Goal: Task Accomplishment & Management: Use online tool/utility

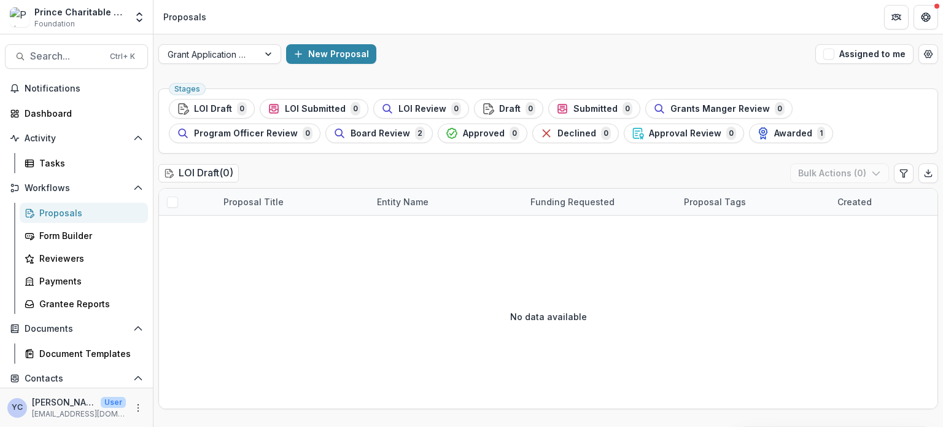
click at [113, 19] on div "Prince Charitable Trusts DEMO Foundation" at bounding box center [79, 18] width 91 height 24
click at [141, 18] on icon "Open entity switcher" at bounding box center [139, 17] width 12 height 12
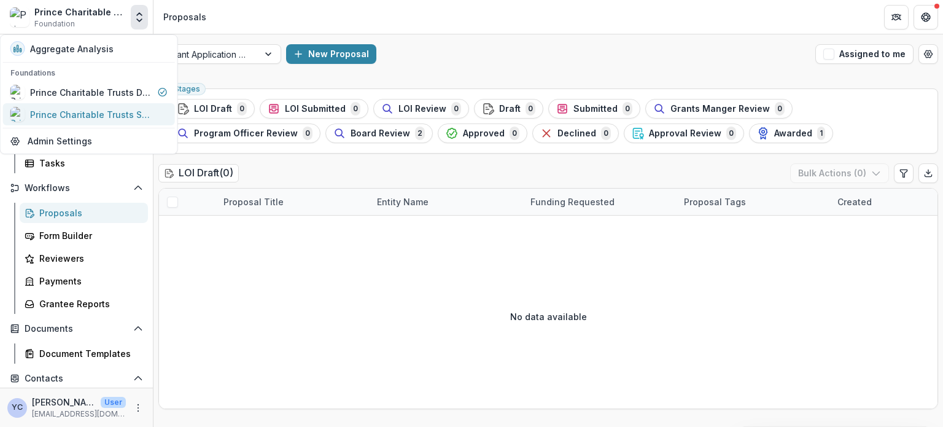
click at [110, 109] on div "Prince Charitable Trusts Sandbox" at bounding box center [91, 114] width 123 height 13
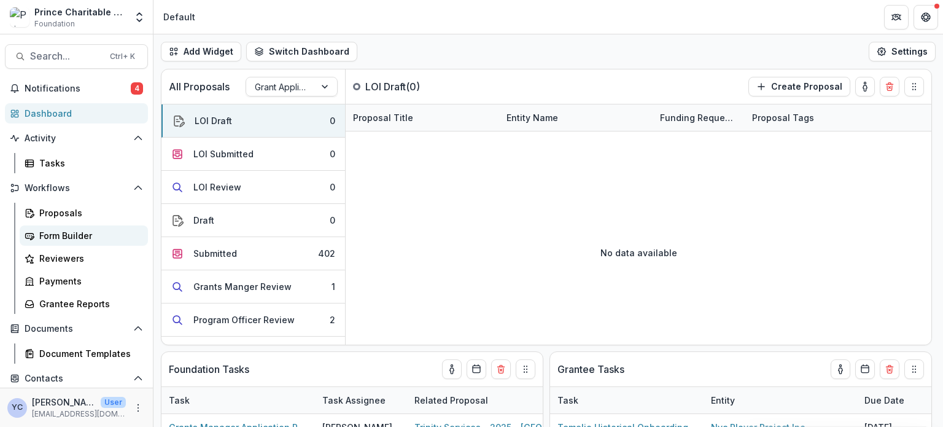
click at [38, 234] on link "Form Builder" at bounding box center [84, 235] width 128 height 20
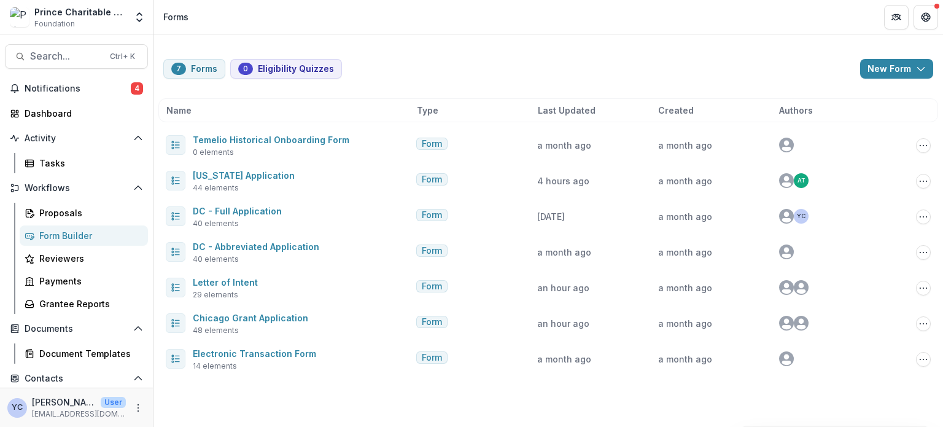
click at [386, 392] on div "7 Forms 0 Eligibility Quizzes New Form New Eligibility Quiz New Form Name Type …" at bounding box center [547, 230] width 789 height 392
click at [330, 385] on div "7 Forms 0 Eligibility Quizzes New Form New Eligibility Quiz New Form Name Type …" at bounding box center [547, 230] width 789 height 392
click at [481, 389] on div "7 Forms 0 Eligibility Quizzes New Form New Eligibility Quiz New Form Name Type …" at bounding box center [547, 230] width 789 height 392
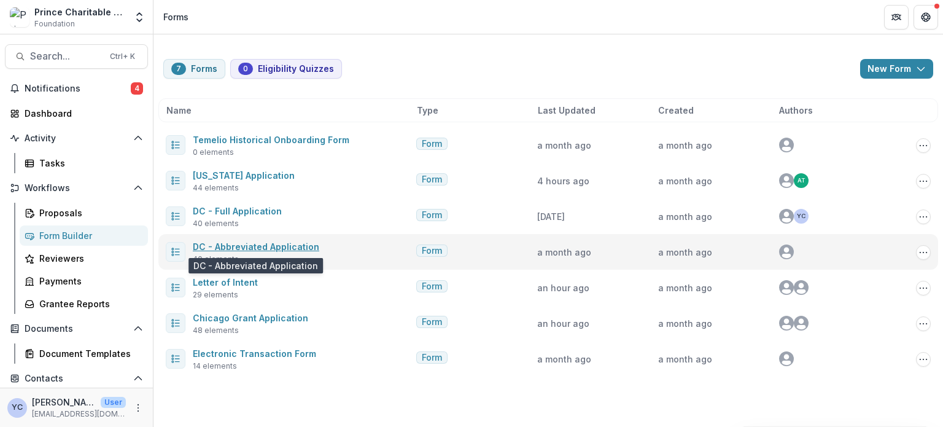
click at [276, 247] on link "DC - Abbreviated Application" at bounding box center [256, 246] width 126 height 10
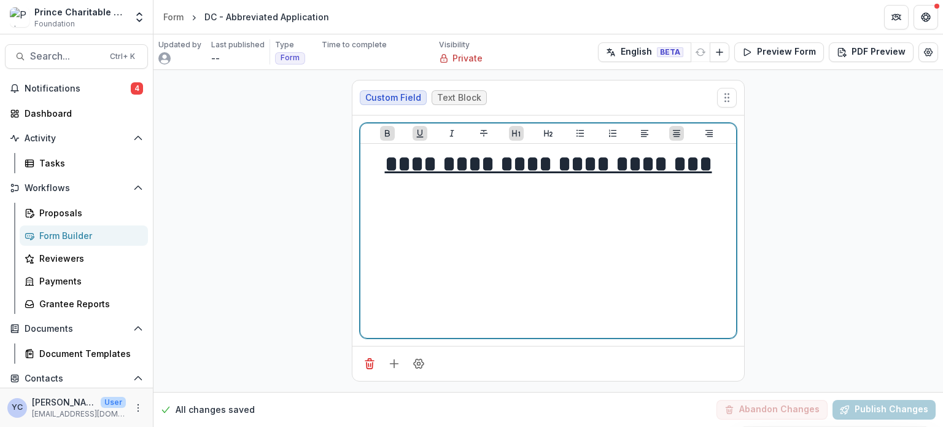
click at [480, 172] on u "**********" at bounding box center [548, 164] width 327 height 22
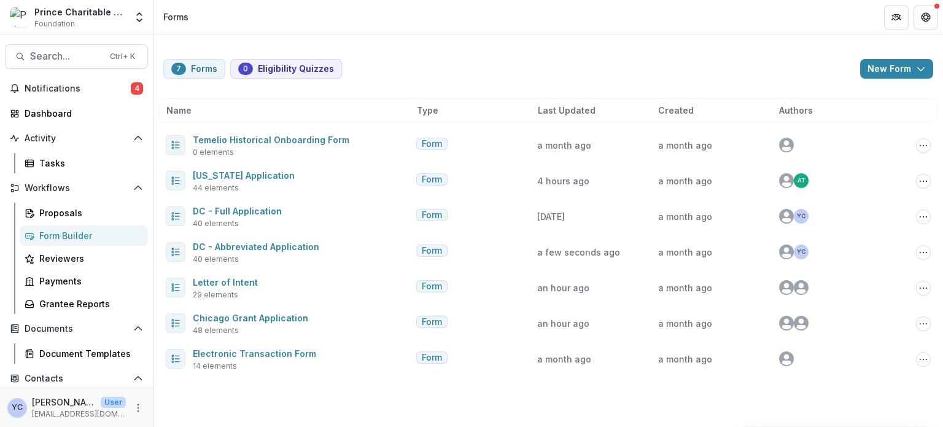
click at [407, 402] on div "7 Forms 0 Eligibility Quizzes New Form New Eligibility Quiz New Form Name Type …" at bounding box center [547, 230] width 789 height 392
click at [341, 385] on div "7 Forms 0 Eligibility Quizzes New Form New Eligibility Quiz New Form Name Type …" at bounding box center [547, 210] width 789 height 352
